Goal: Transaction & Acquisition: Purchase product/service

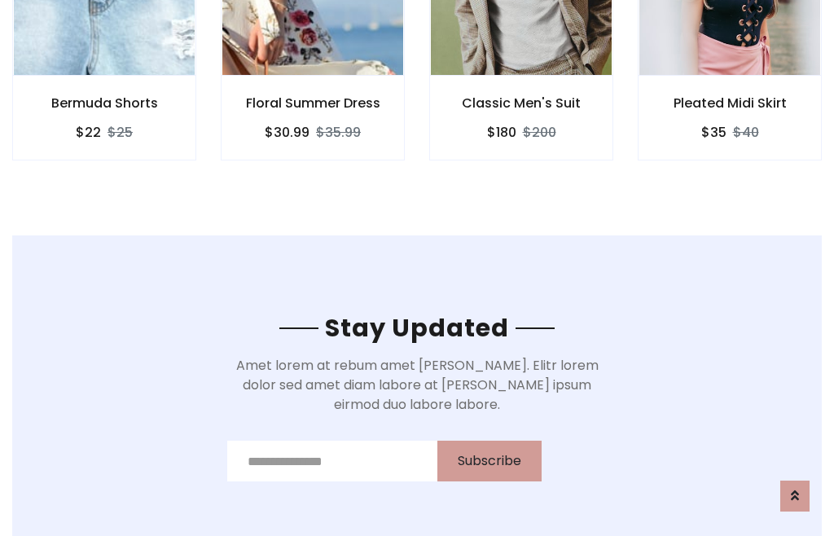
scroll to position [2452, 0]
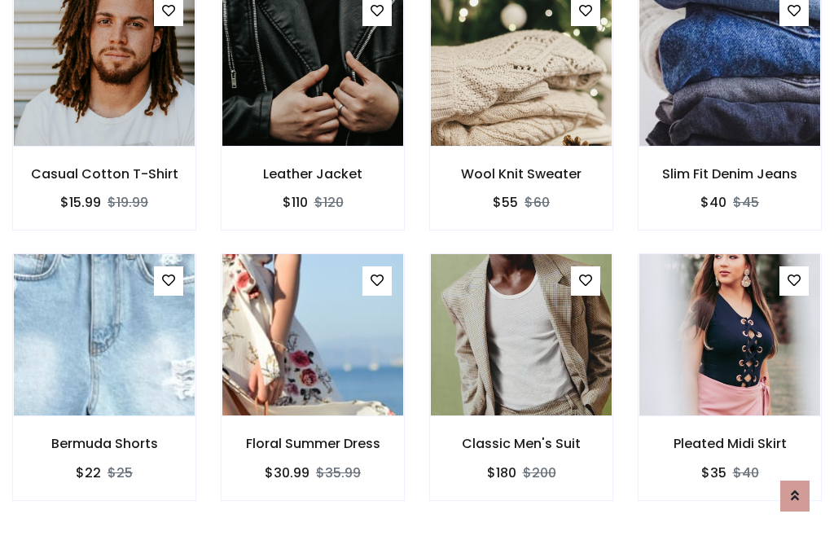
click at [417, 267] on div "Classic Men's Suit $180 $200" at bounding box center [521, 388] width 208 height 270
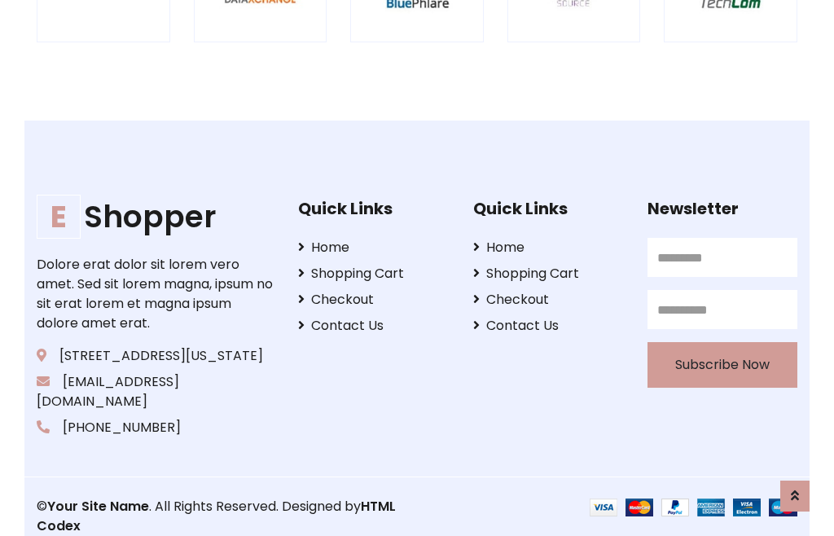
scroll to position [3100, 0]
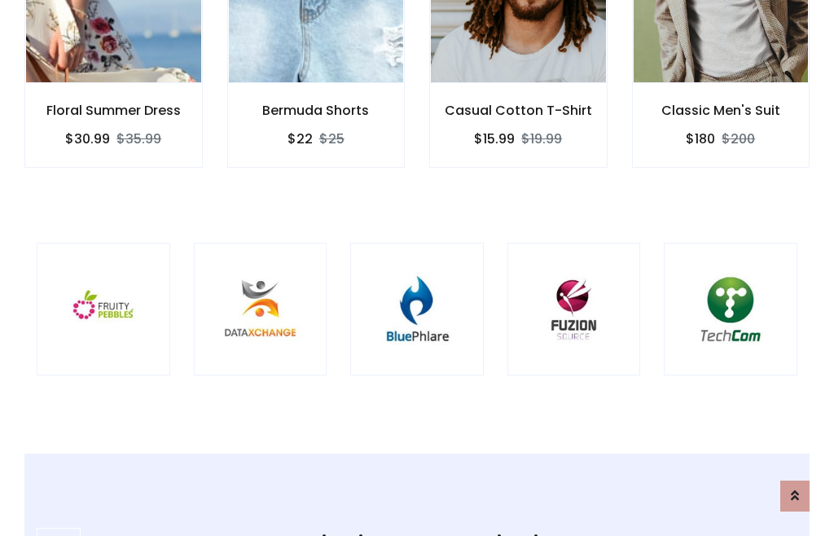
click at [417, 268] on img at bounding box center [416, 309] width 93 height 93
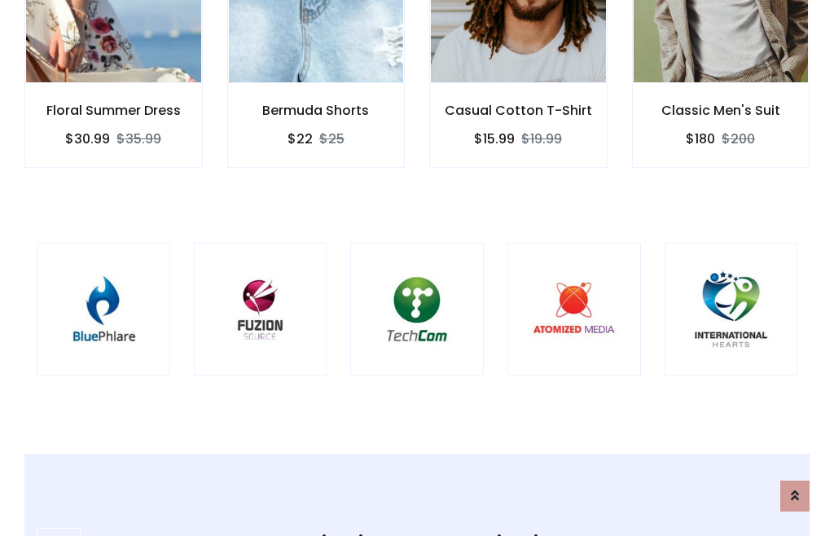
click at [417, 268] on img at bounding box center [416, 309] width 93 height 93
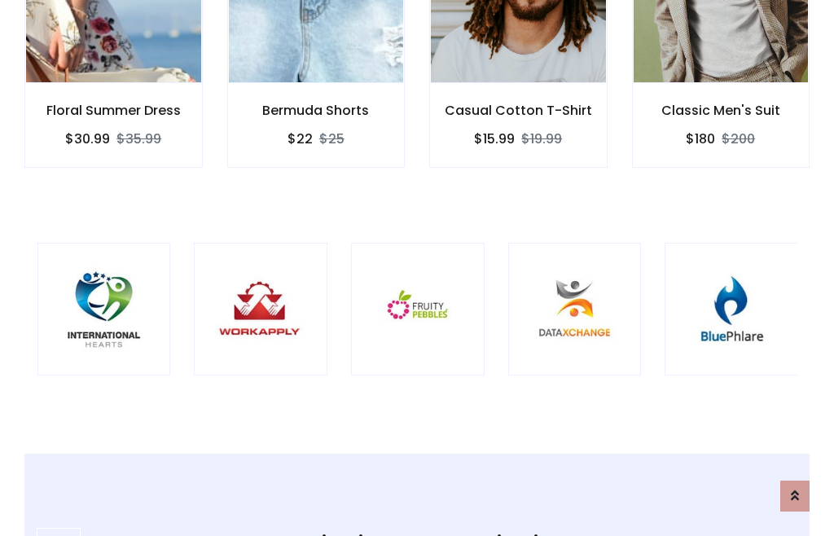
scroll to position [0, 0]
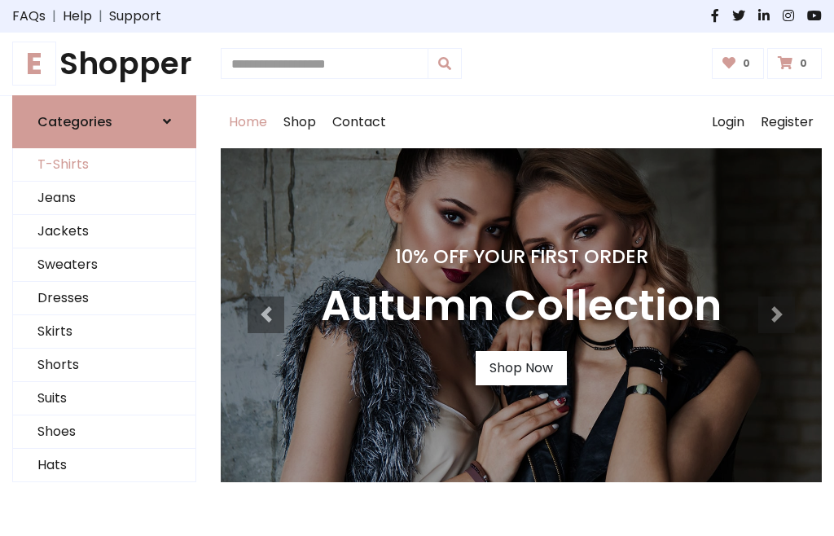
click at [104, 164] on link "T-Shirts" at bounding box center [104, 164] width 182 height 33
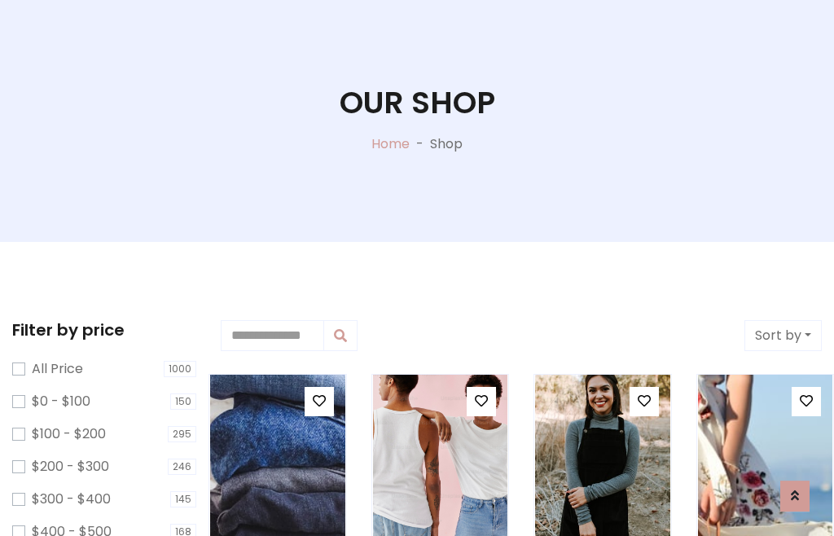
scroll to position [83, 0]
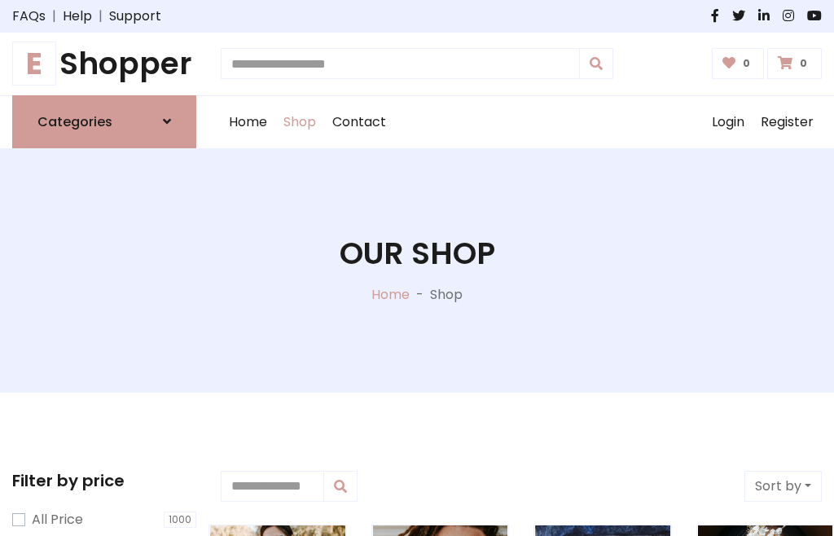
click at [104, 64] on h1 "E Shopper" at bounding box center [104, 64] width 184 height 37
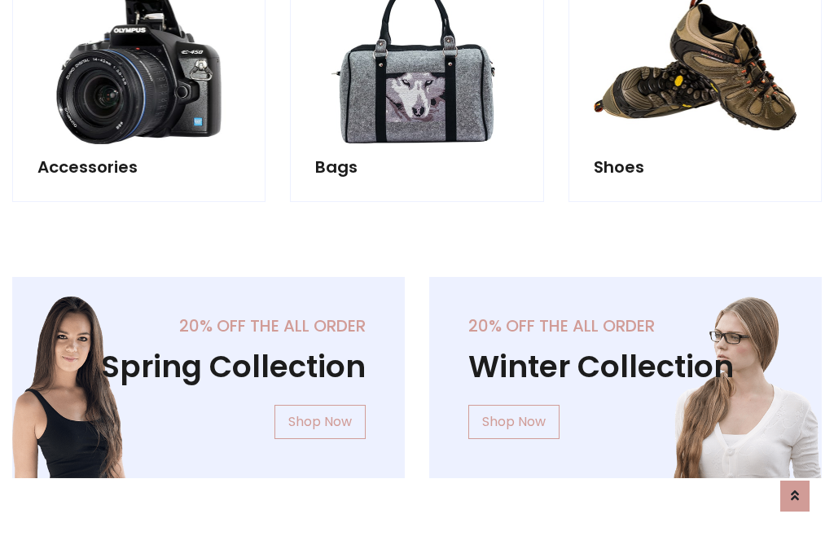
scroll to position [1582, 0]
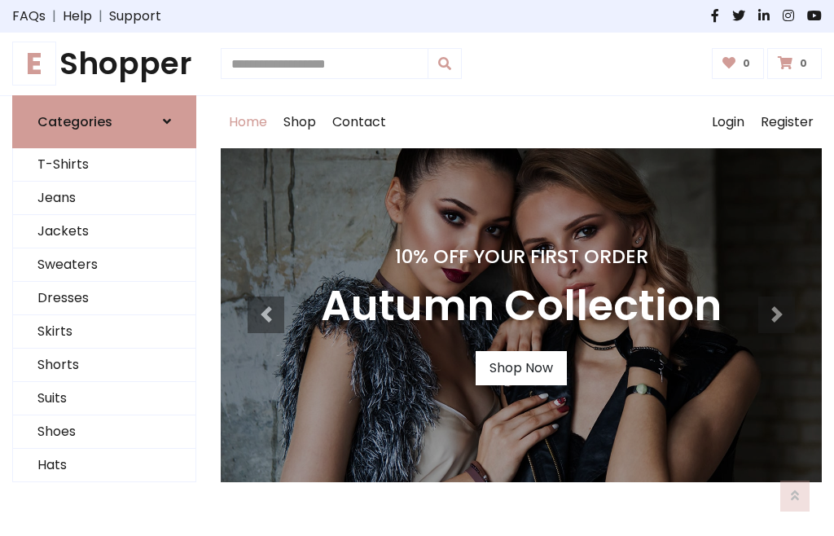
scroll to position [534, 0]
